Goal: Task Accomplishment & Management: Manage account settings

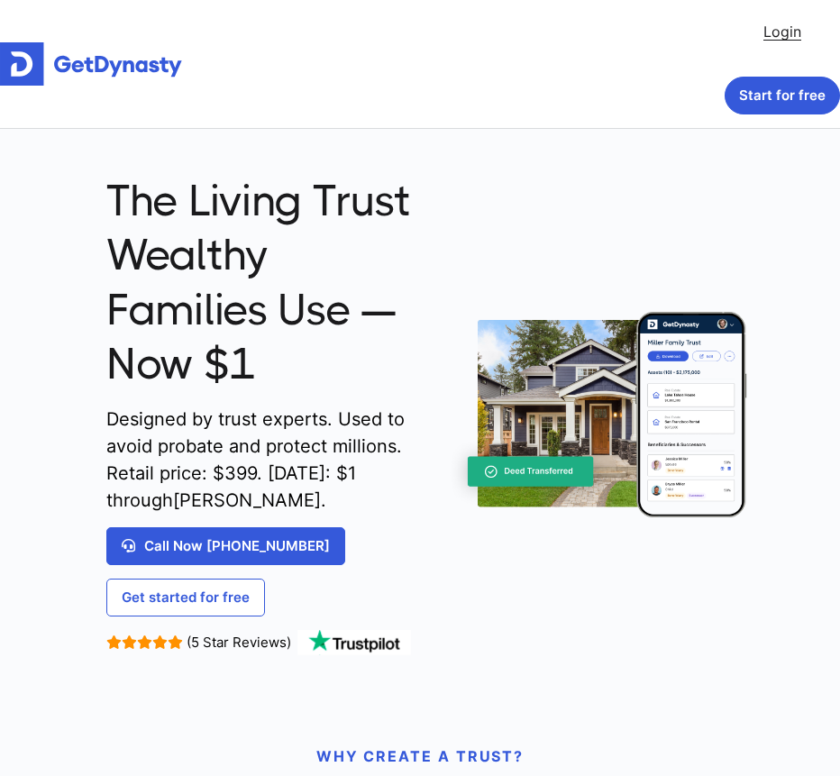
click at [779, 30] on link "Login" at bounding box center [782, 32] width 38 height 36
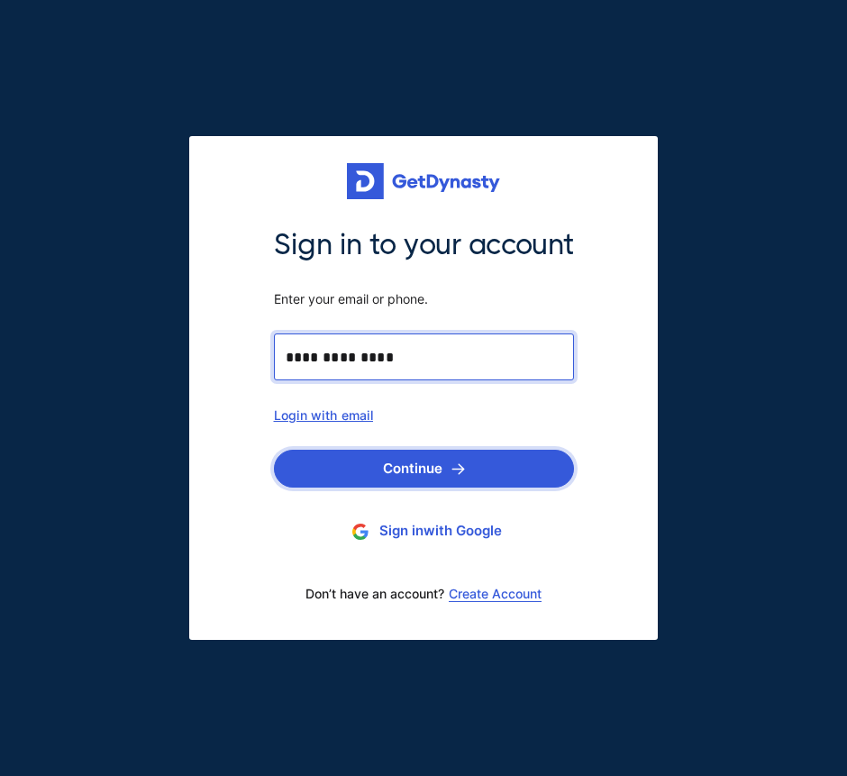
type input "**********"
click at [430, 460] on button "Continue" at bounding box center [424, 469] width 300 height 38
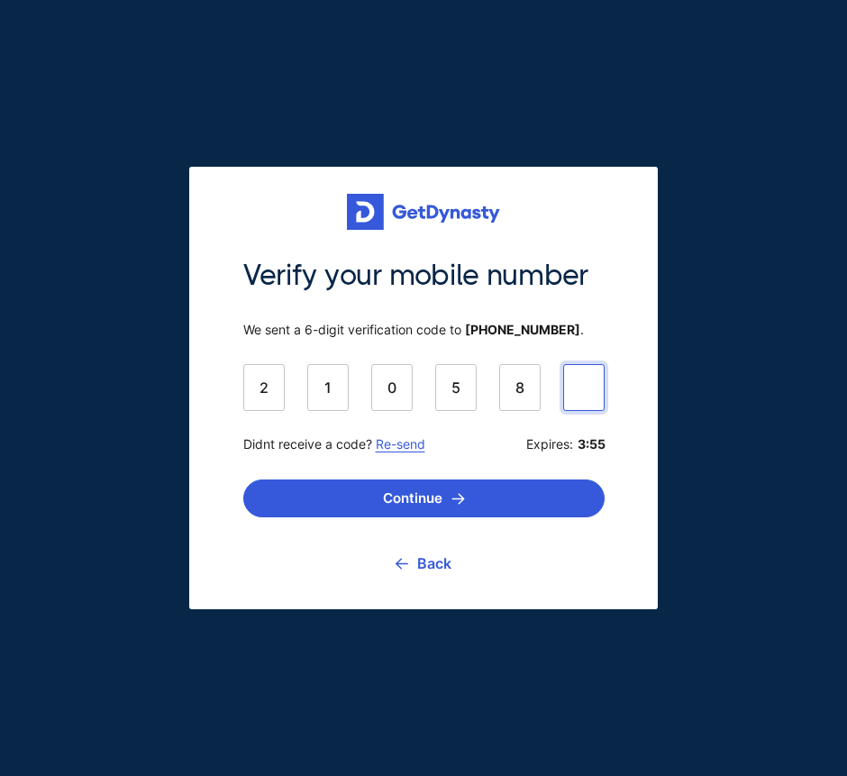
type input "******"
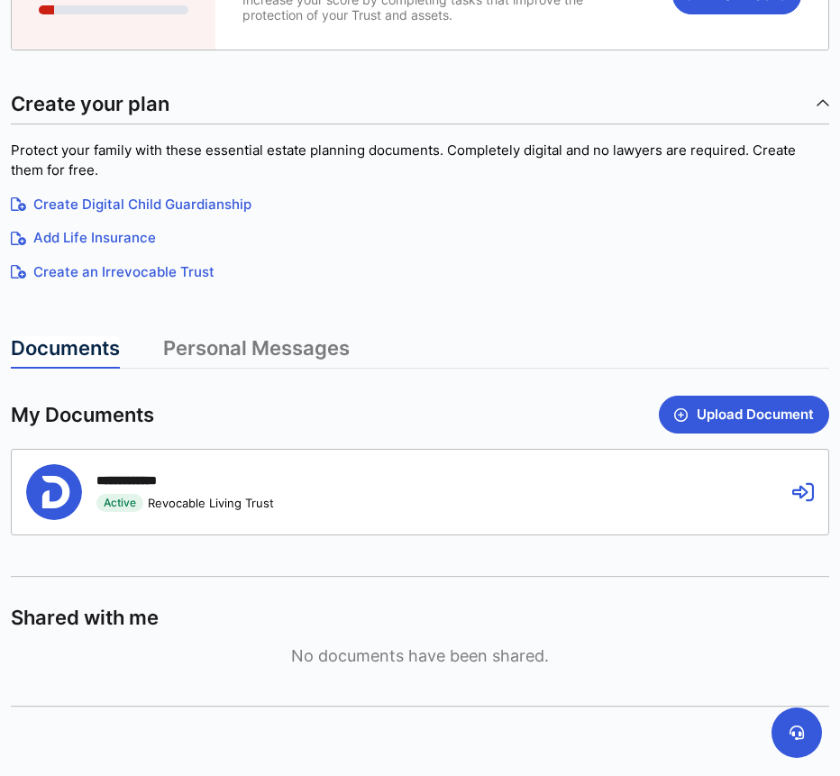
scroll to position [167, 0]
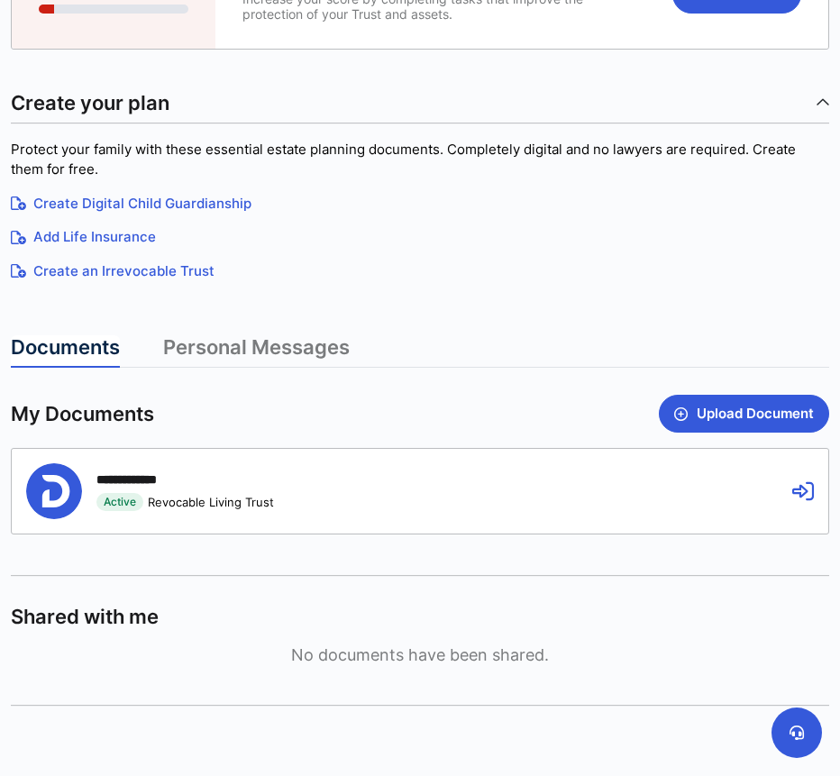
click at [369, 484] on div "**********" at bounding box center [395, 491] width 739 height 56
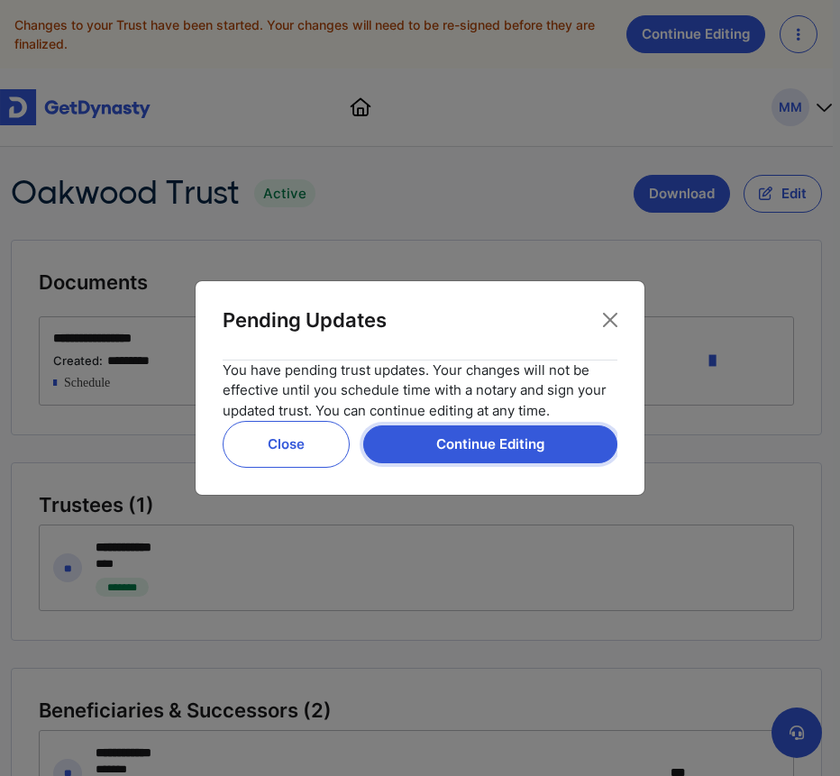
click at [451, 443] on button "Continue Editing" at bounding box center [490, 444] width 254 height 38
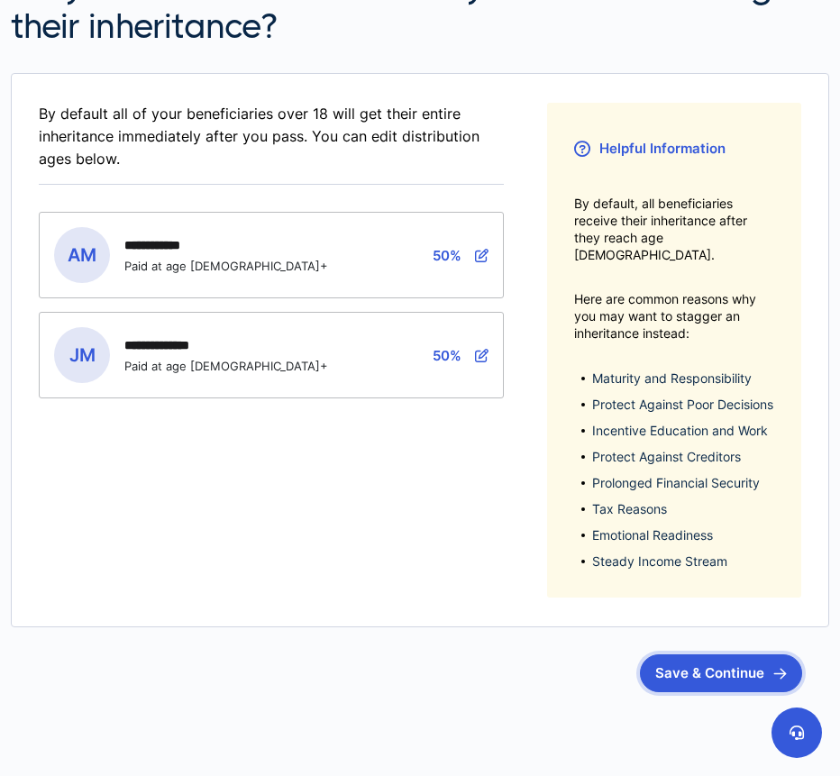
scroll to position [320, 0]
click at [676, 670] on button "Save & Continue" at bounding box center [721, 673] width 162 height 38
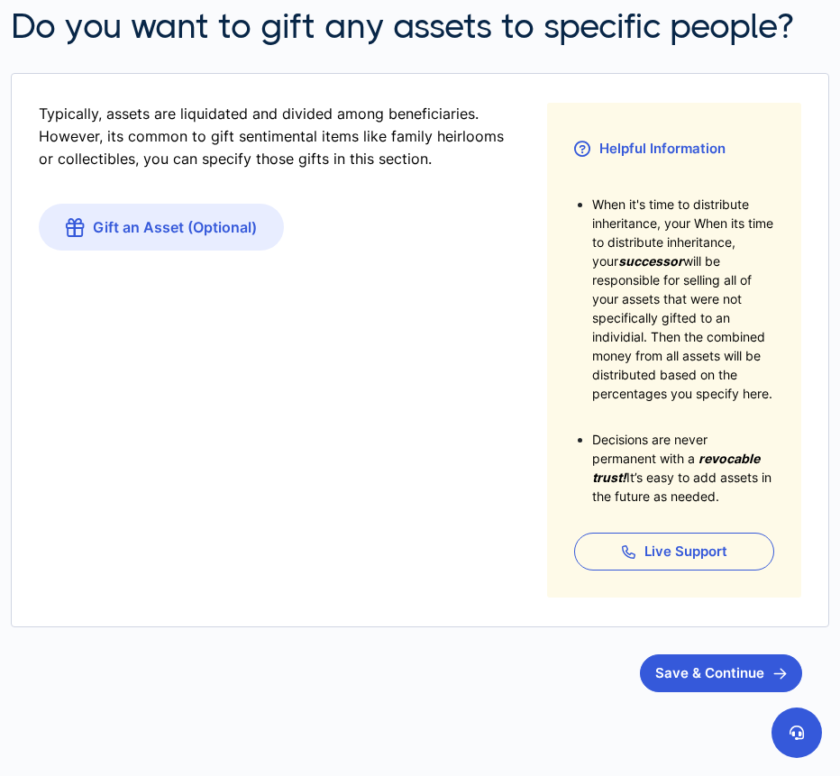
scroll to position [278, 0]
click at [668, 674] on button "Save & Continue" at bounding box center [721, 673] width 162 height 38
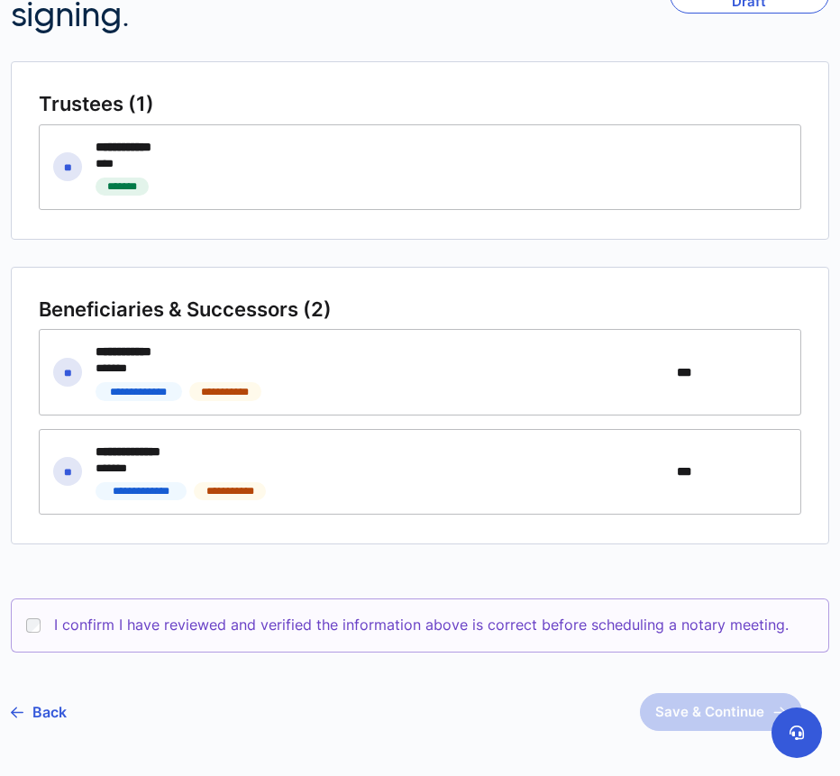
scroll to position [293, 0]
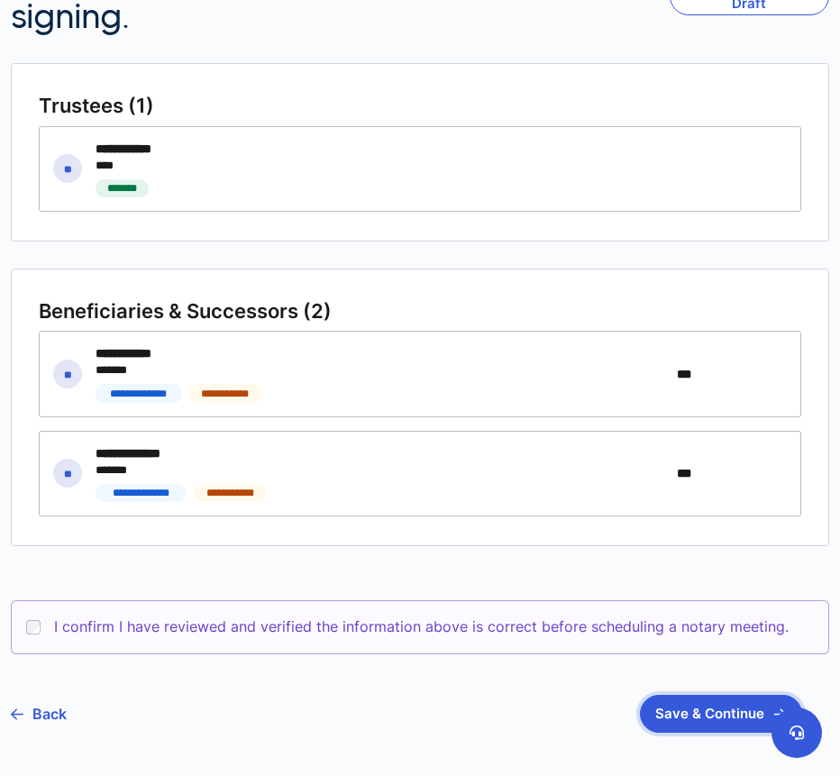
click at [742, 716] on button "Save & Continue" at bounding box center [721, 714] width 162 height 38
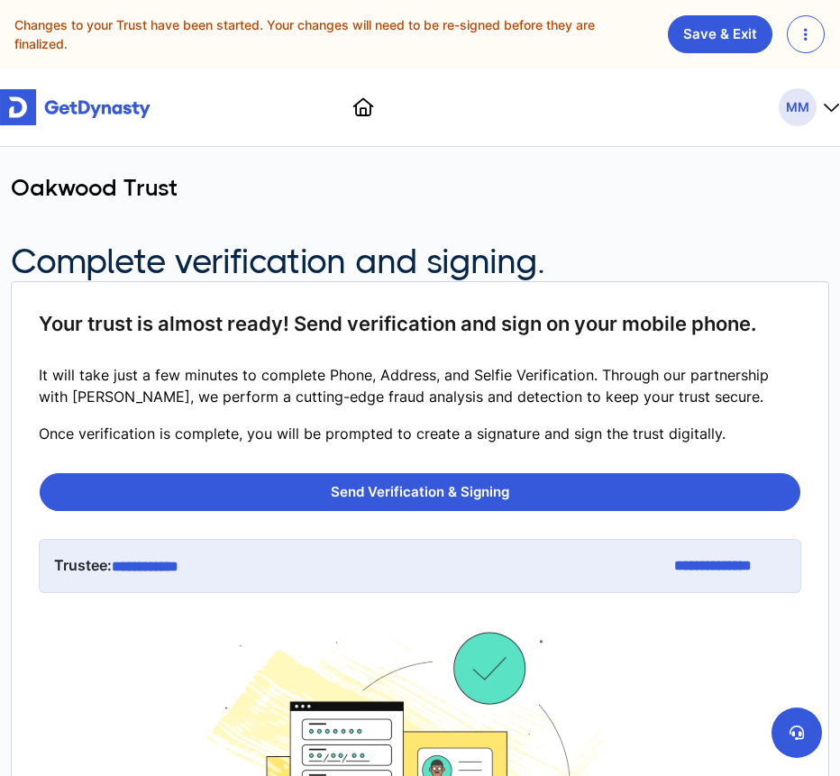
click at [117, 107] on img at bounding box center [75, 107] width 150 height 36
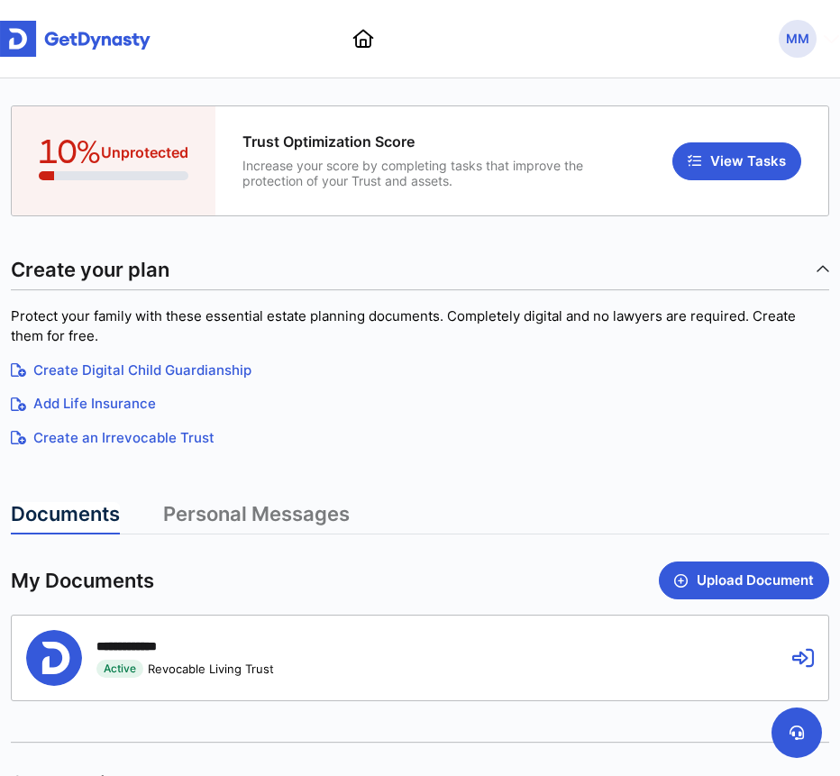
click at [824, 39] on icon "button" at bounding box center [832, 39] width 16 height 18
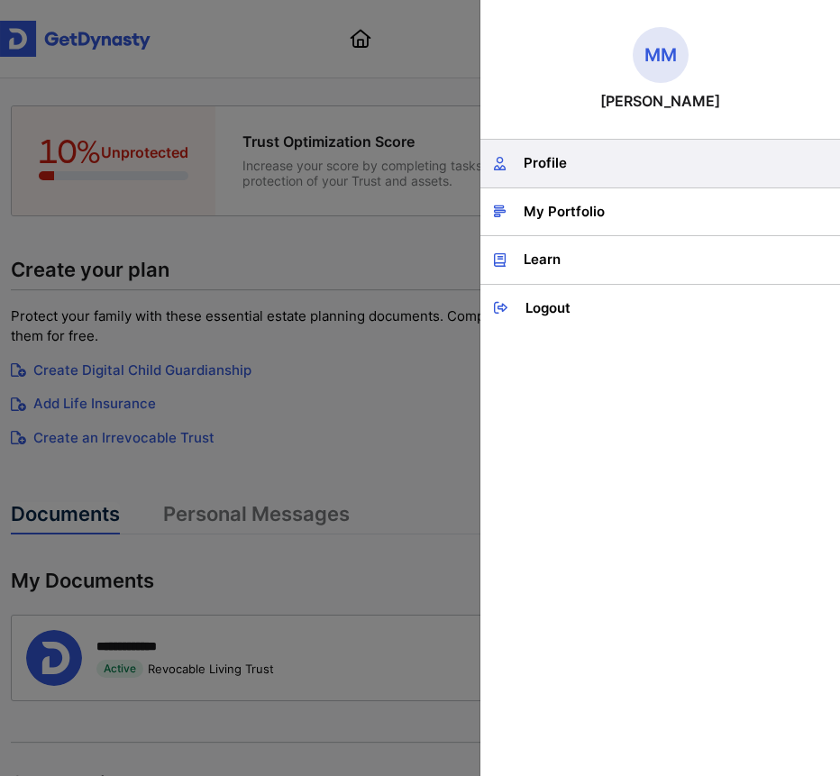
click at [578, 172] on link "Profile" at bounding box center [660, 164] width 360 height 48
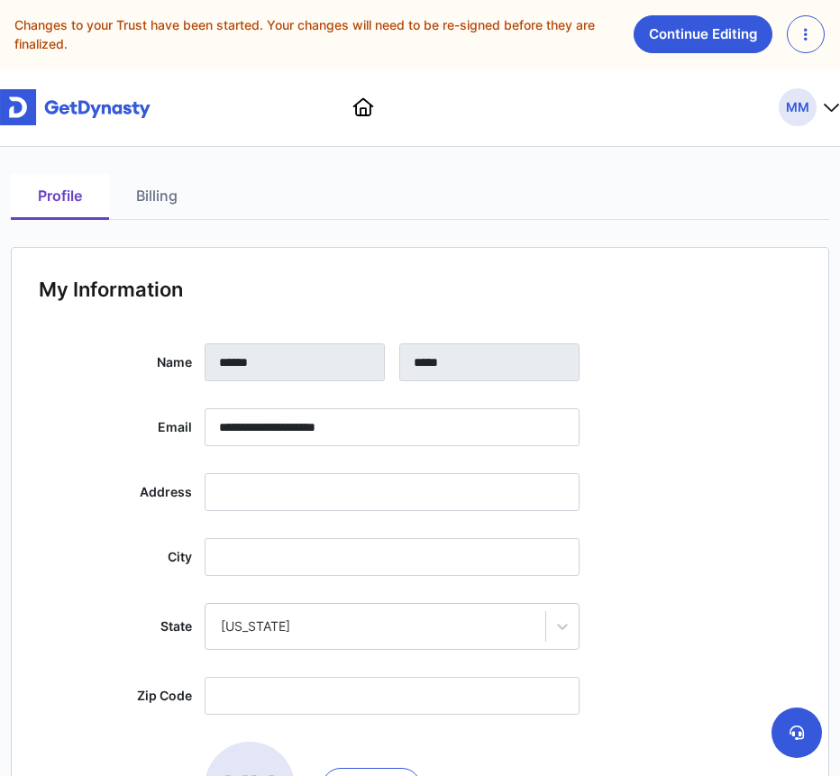
click at [147, 194] on link "Billing" at bounding box center [157, 197] width 96 height 46
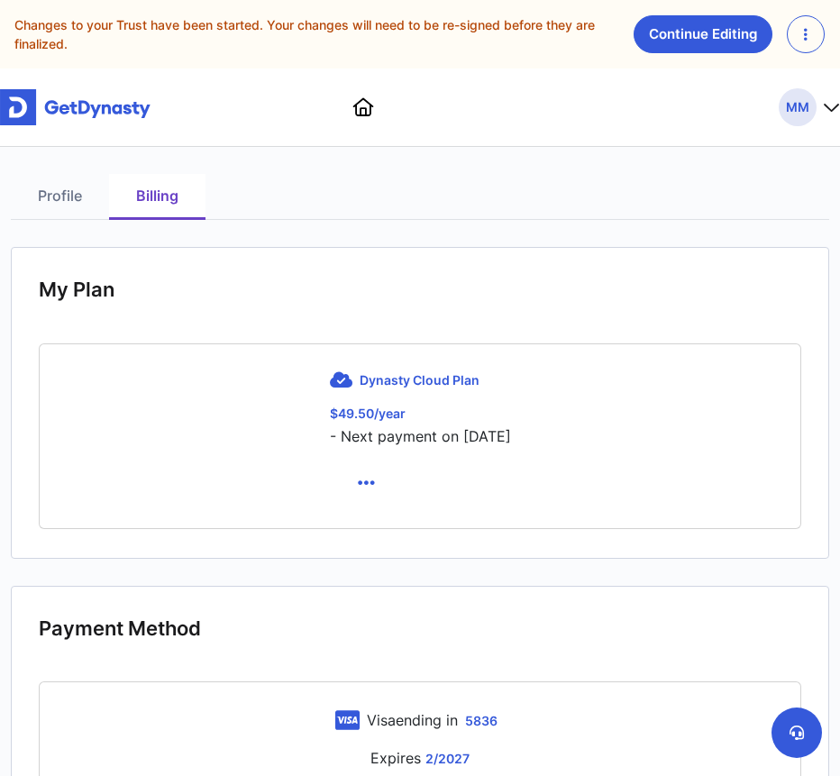
click at [362, 104] on link at bounding box center [363, 107] width 21 height 18
click at [365, 109] on link at bounding box center [363, 107] width 21 height 18
click at [673, 34] on link "Continue Editing" at bounding box center [702, 34] width 139 height 38
click at [80, 122] on img at bounding box center [75, 107] width 150 height 36
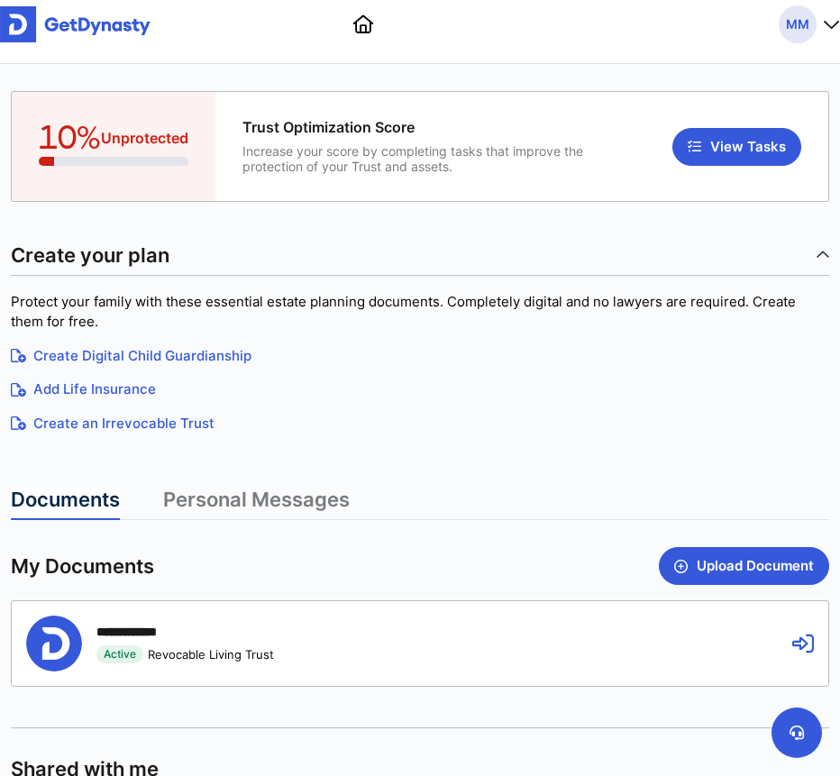
scroll to position [17, 0]
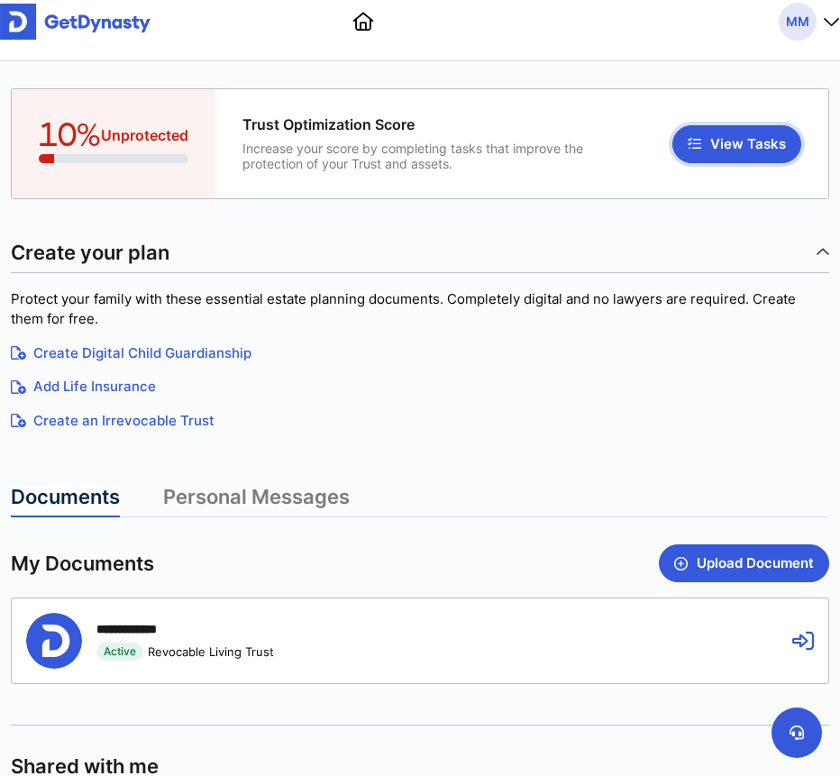
click at [732, 151] on button "View Tasks" at bounding box center [736, 144] width 129 height 38
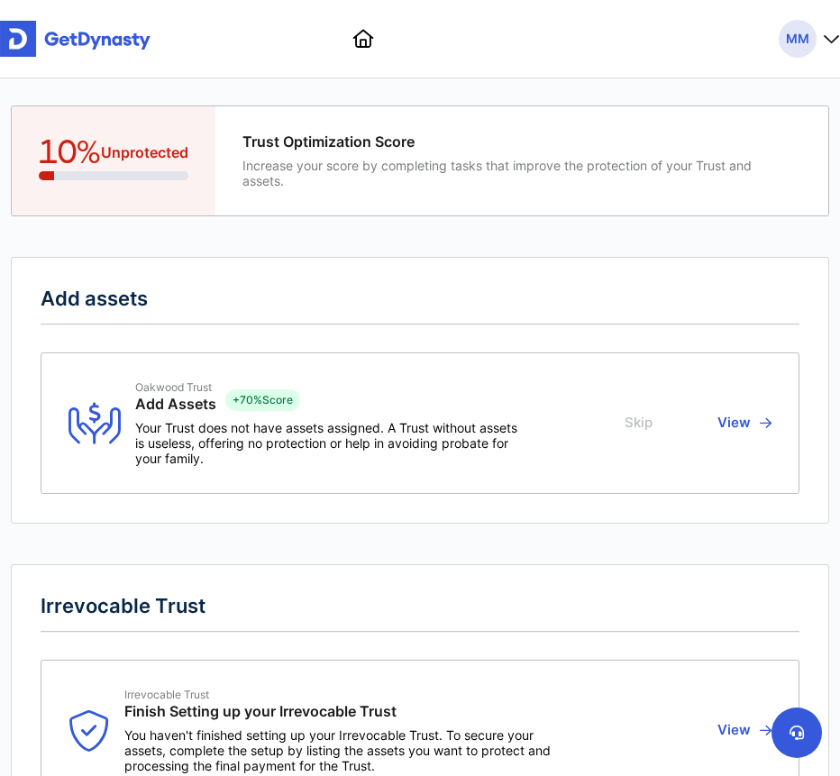
click at [742, 422] on button "View" at bounding box center [741, 423] width 59 height 86
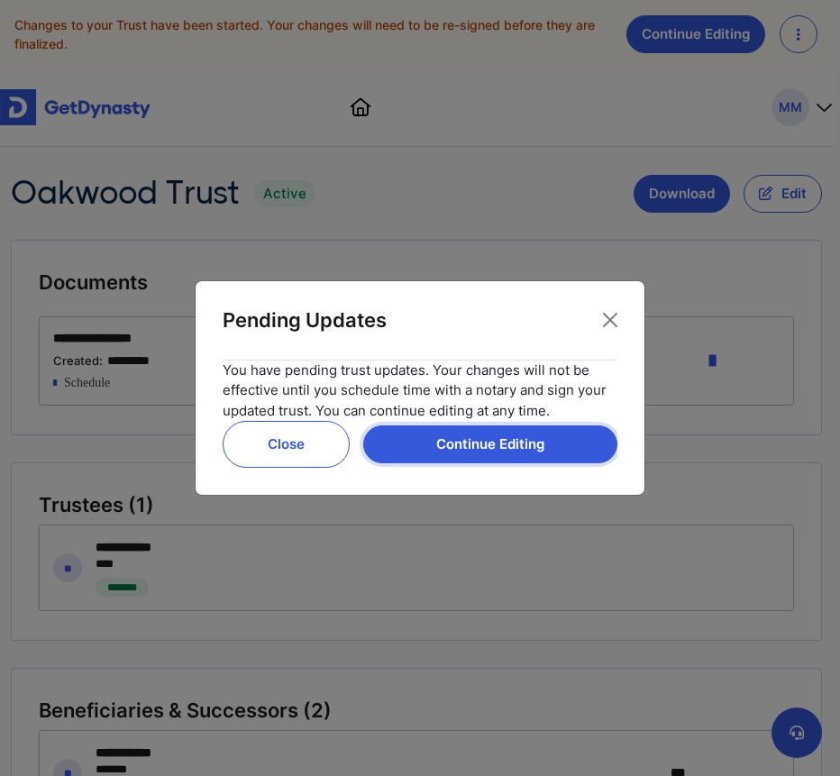
click at [496, 436] on button "Continue Editing" at bounding box center [490, 444] width 254 height 38
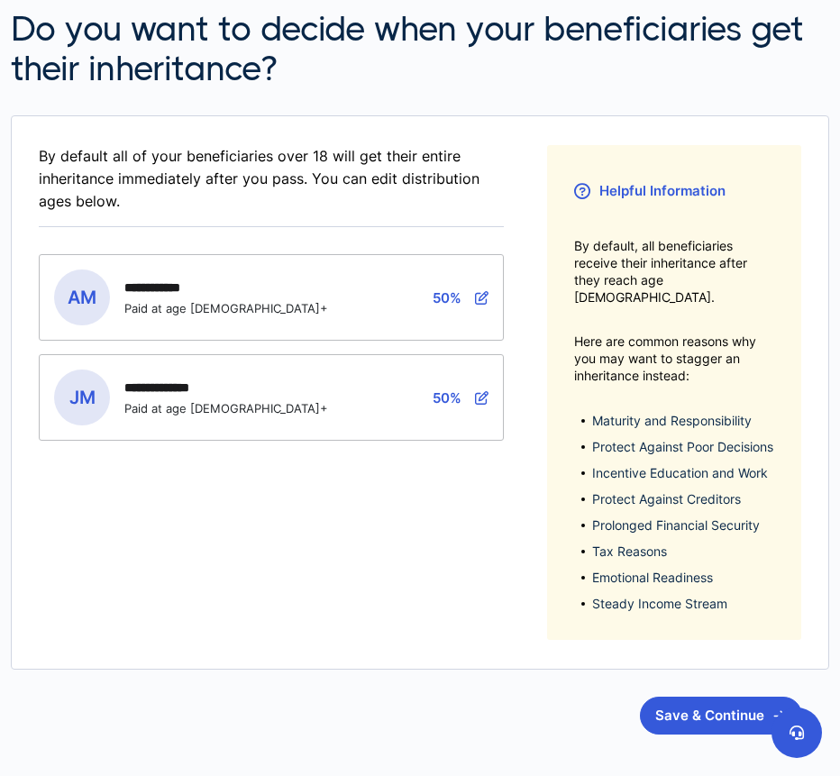
scroll to position [282, 0]
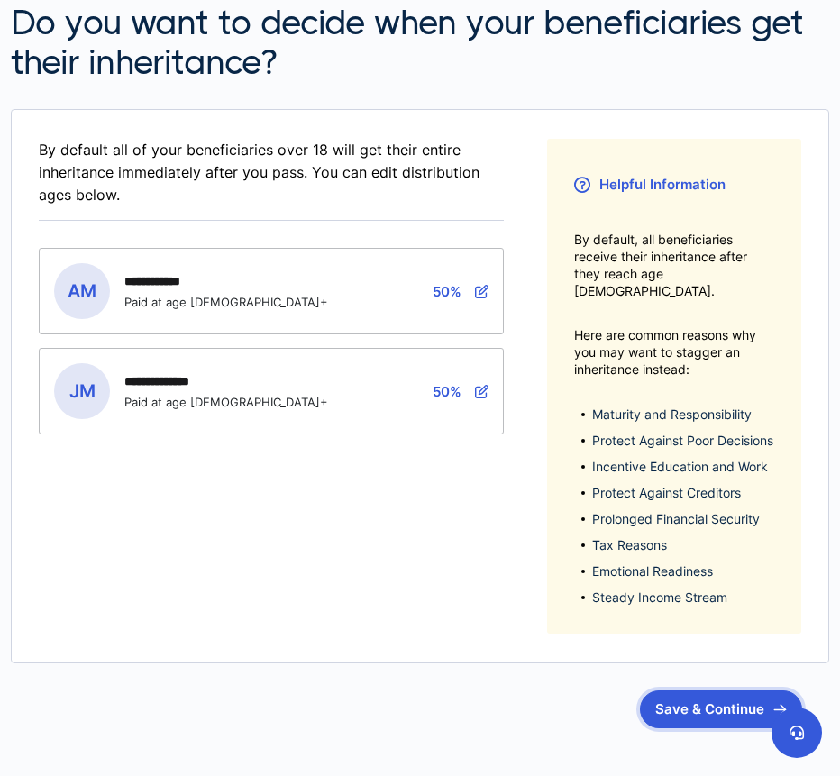
click at [692, 701] on button "Save & Continue" at bounding box center [721, 709] width 162 height 38
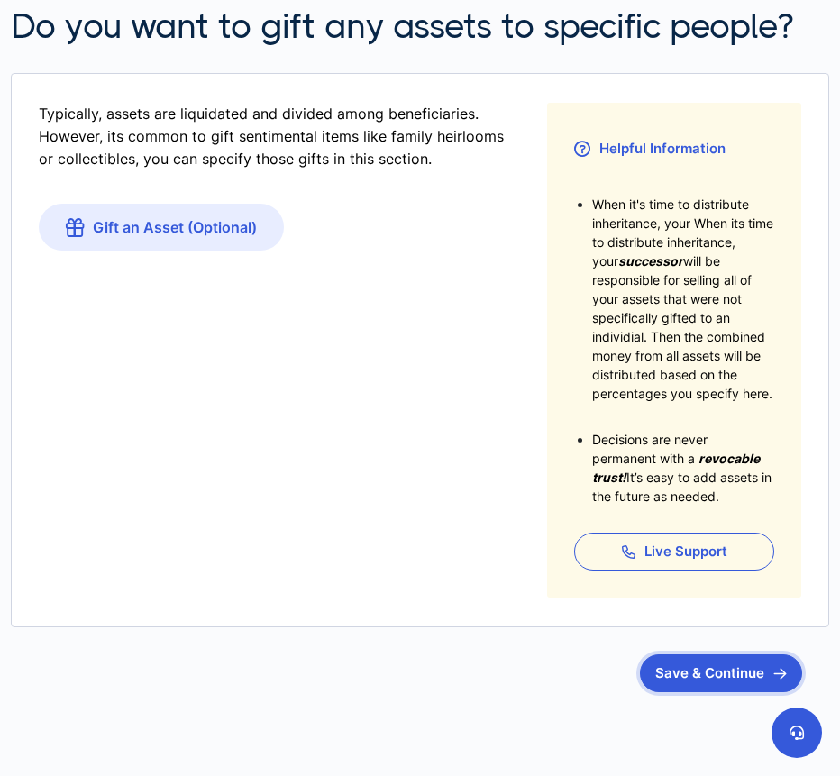
click at [693, 669] on button "Save & Continue" at bounding box center [721, 673] width 162 height 38
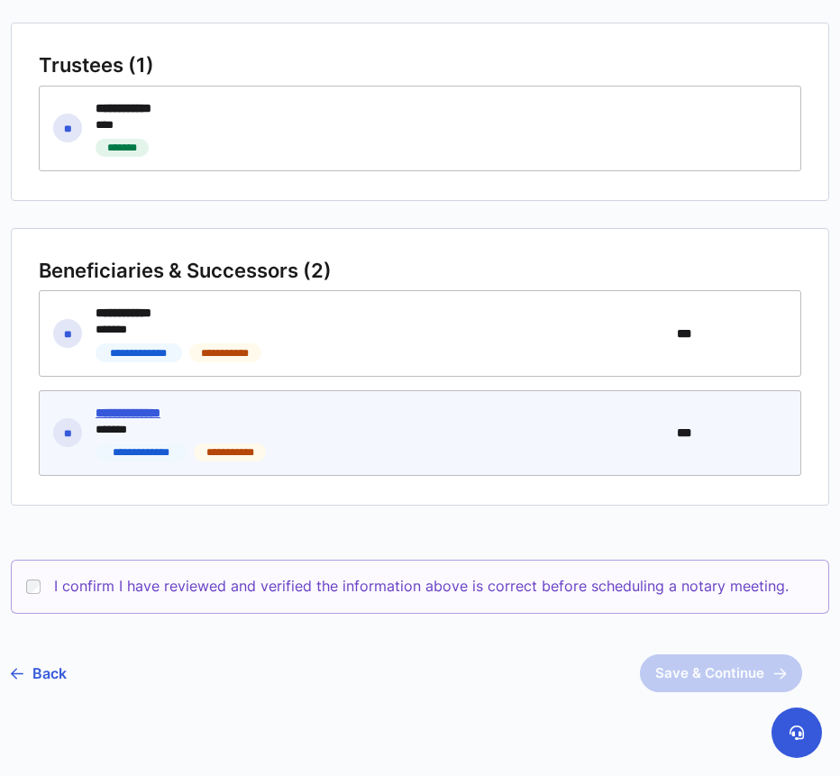
scroll to position [293, 0]
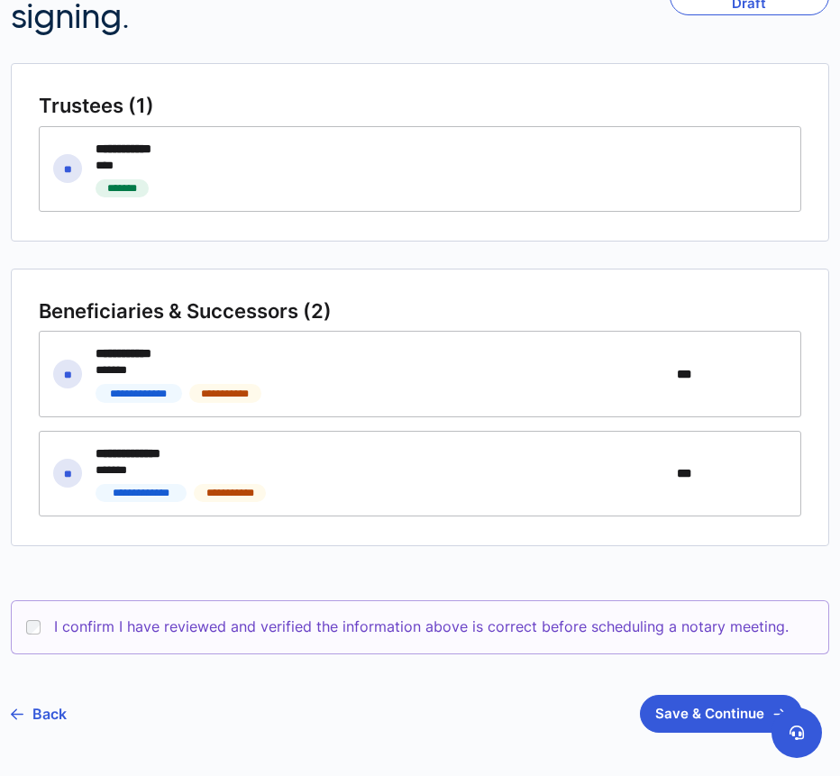
click at [694, 687] on article "**********" at bounding box center [420, 397] width 818 height 669
click at [688, 715] on button "Save & Continue" at bounding box center [721, 714] width 162 height 38
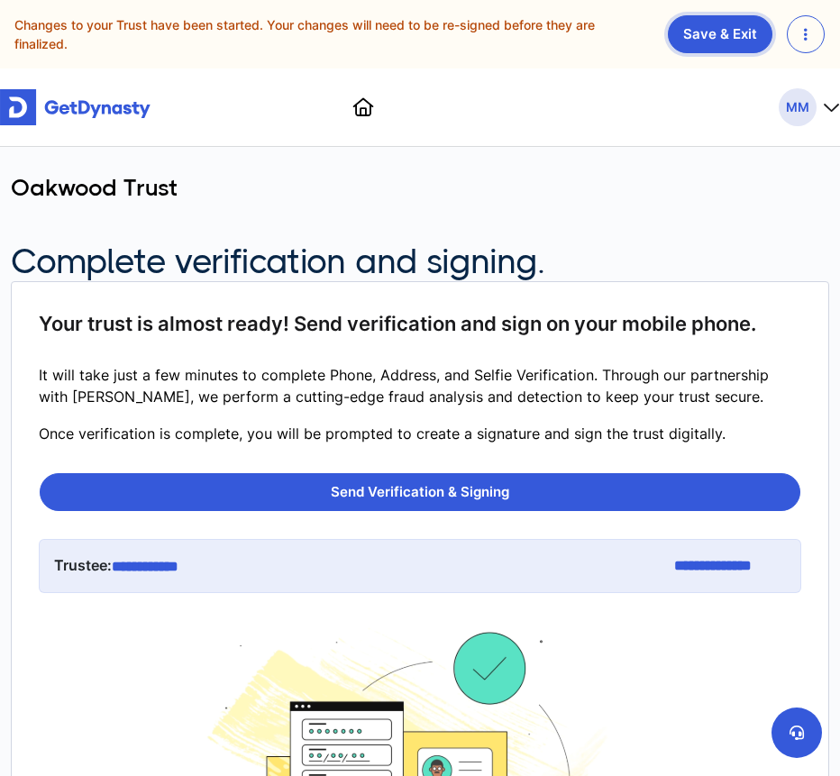
click at [724, 30] on link "Save & Exit" at bounding box center [720, 34] width 105 height 38
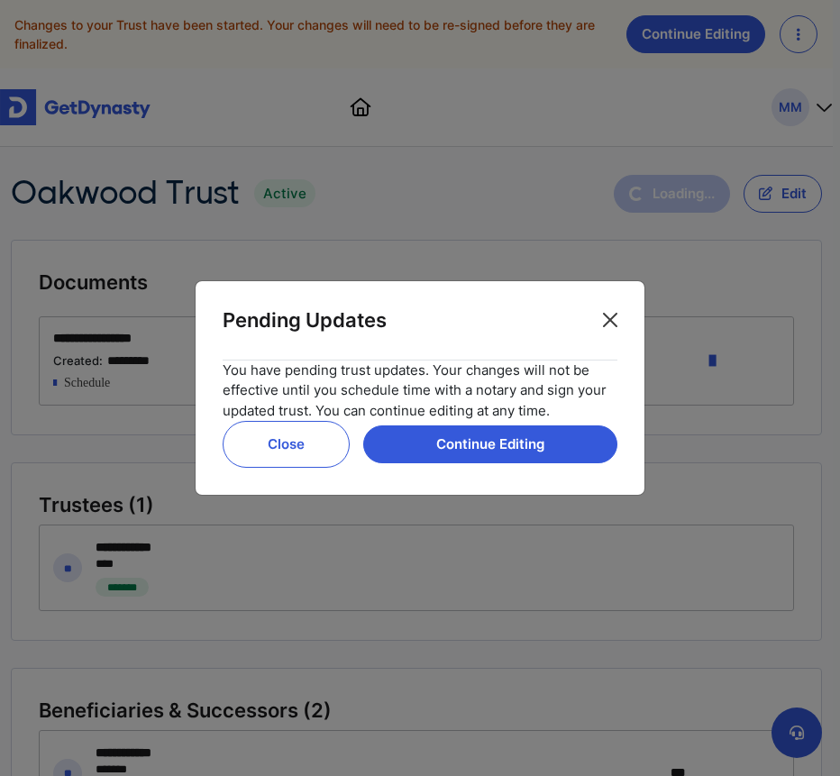
click at [618, 322] on button "Close" at bounding box center [610, 319] width 29 height 29
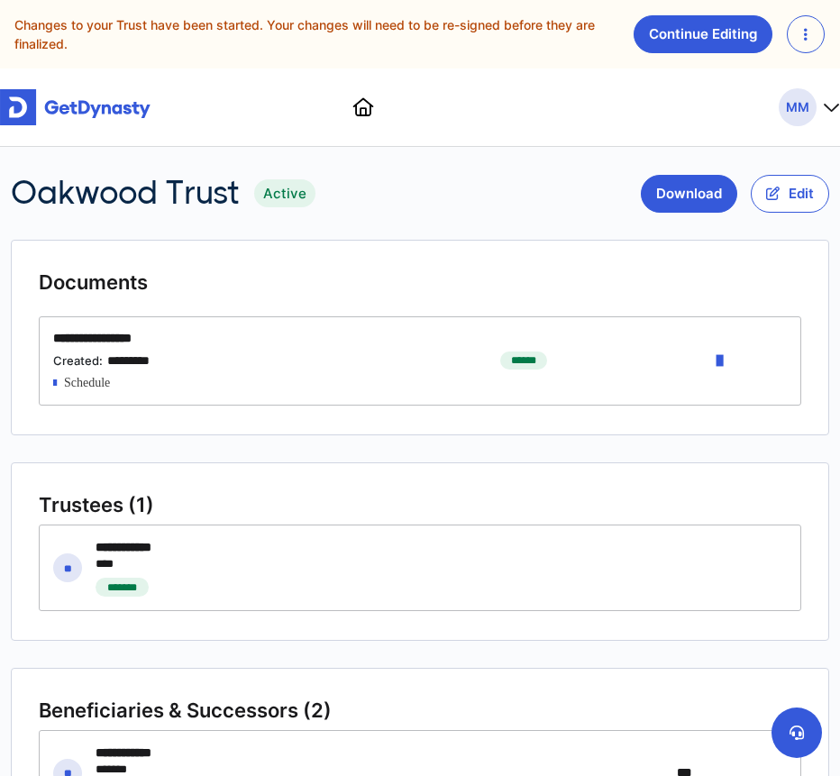
click at [799, 38] on button "button" at bounding box center [806, 34] width 38 height 38
click at [808, 106] on span "MM" at bounding box center [797, 107] width 38 height 38
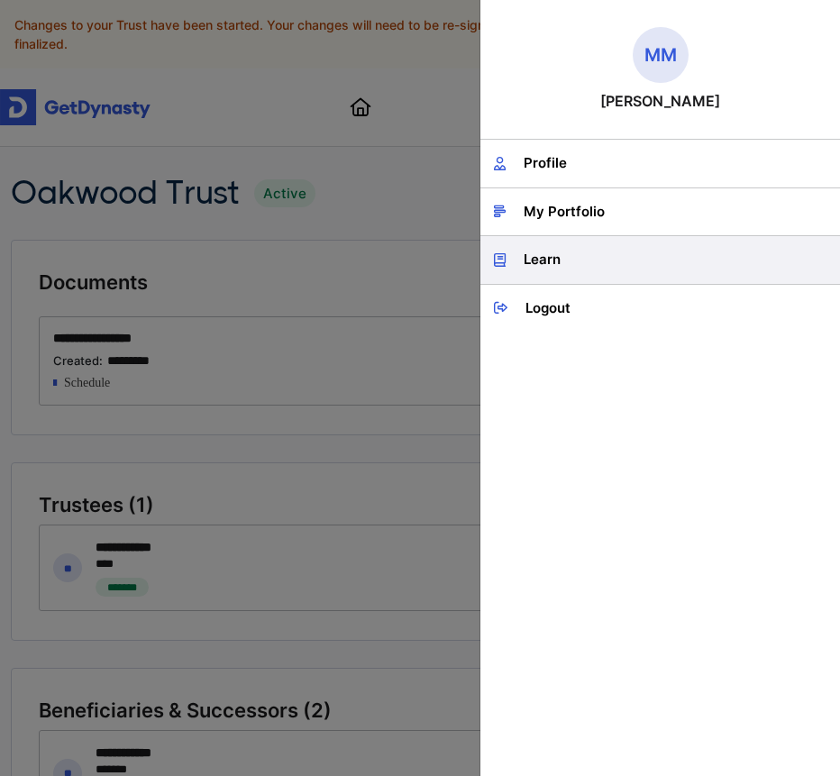
click at [551, 258] on link "Learn" at bounding box center [660, 260] width 360 height 48
click at [553, 250] on link "Learn" at bounding box center [660, 260] width 360 height 48
